Goal: Information Seeking & Learning: Learn about a topic

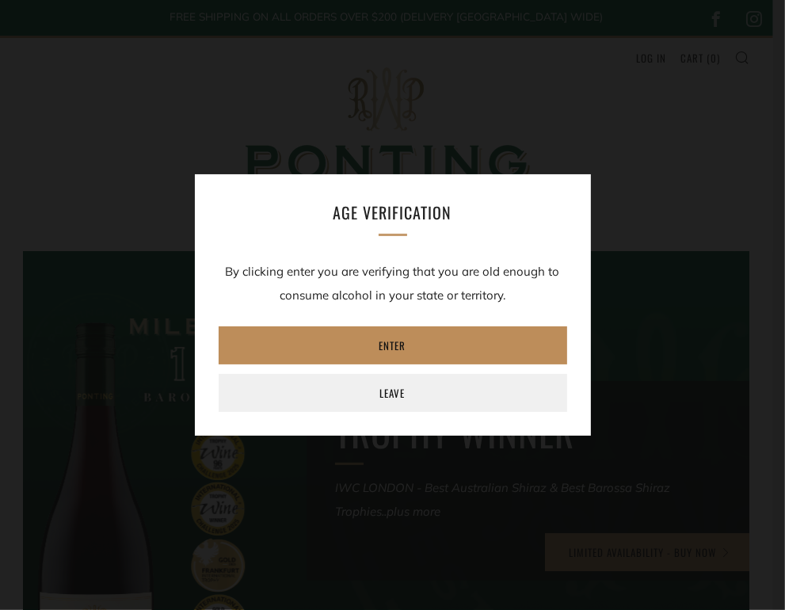
click at [389, 340] on link "Enter" at bounding box center [393, 345] width 348 height 38
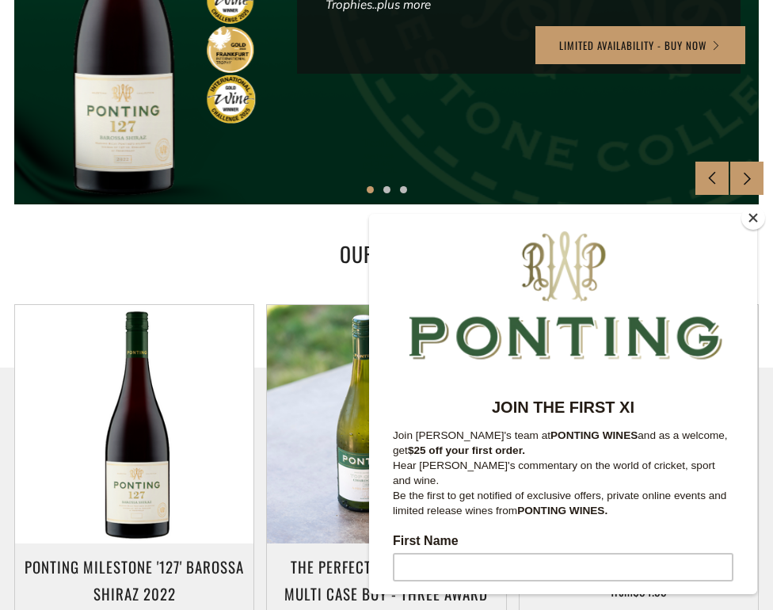
click at [751, 218] on button "Close" at bounding box center [753, 218] width 24 height 24
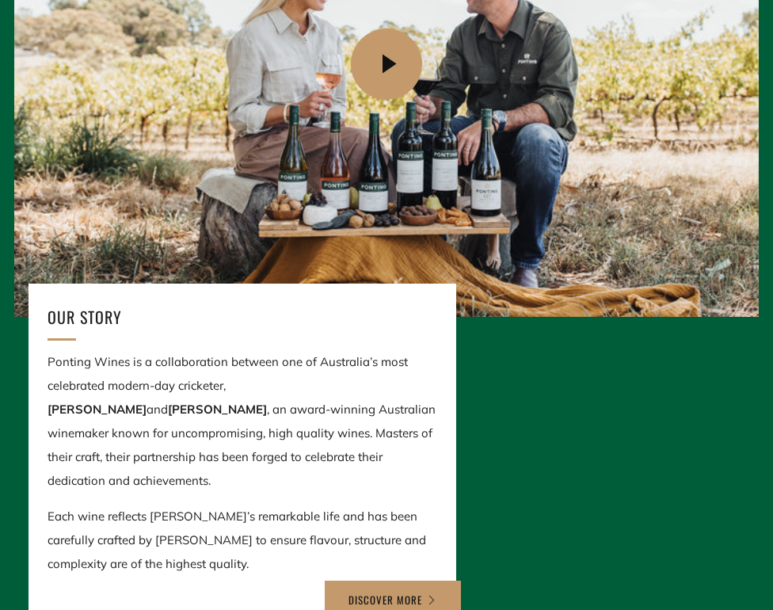
scroll to position [2534, 0]
